Goal: Navigation & Orientation: Understand site structure

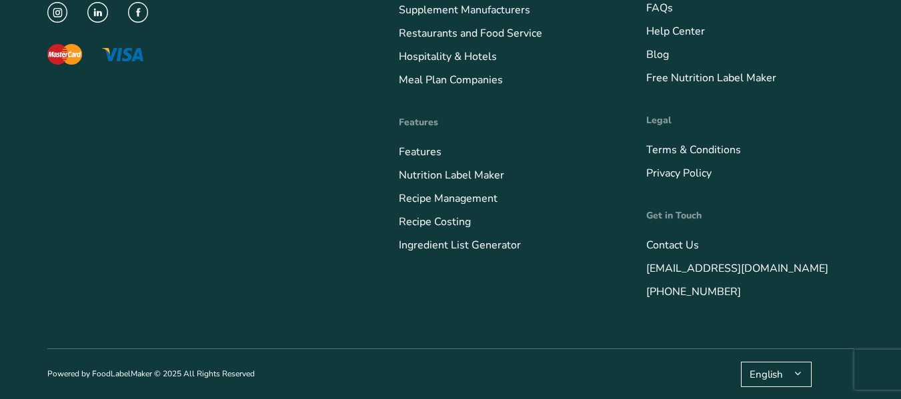
scroll to position [5463, 0]
click at [469, 56] on link "Hospitality & Hotels" at bounding box center [448, 56] width 98 height 15
click at [431, 150] on link "Features" at bounding box center [420, 151] width 43 height 15
